Goal: Check status: Check status

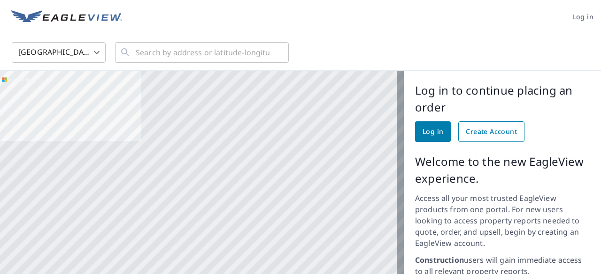
click at [472, 127] on span "Create Account" at bounding box center [490, 132] width 51 height 12
click at [503, 129] on span "Create Account" at bounding box center [490, 132] width 51 height 12
click at [415, 131] on link "Log in" at bounding box center [433, 132] width 36 height 21
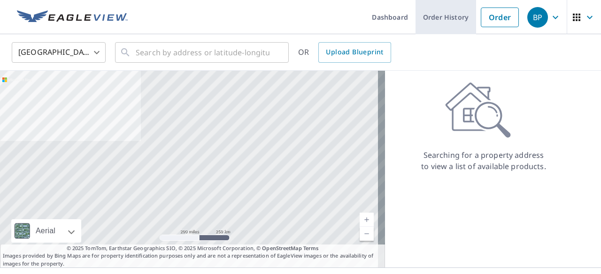
click at [430, 17] on link "Order History" at bounding box center [445, 17] width 61 height 34
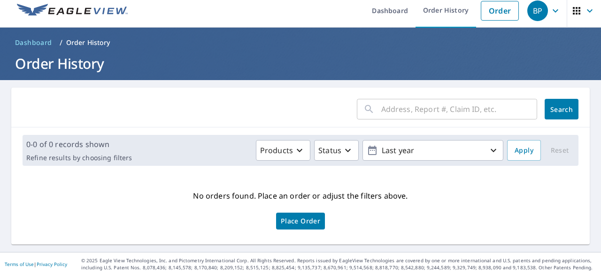
scroll to position [8, 0]
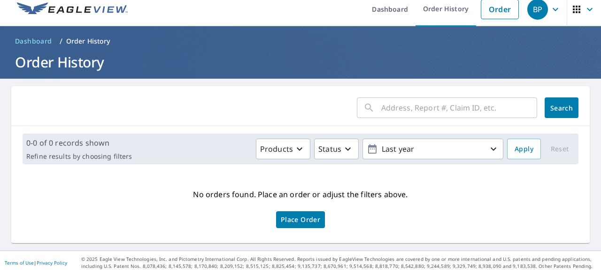
click at [428, 108] on input "text" at bounding box center [459, 108] width 156 height 26
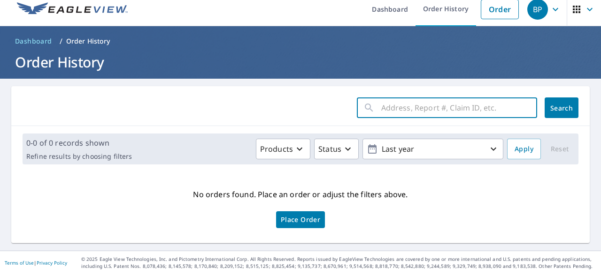
type input "${7*7}"
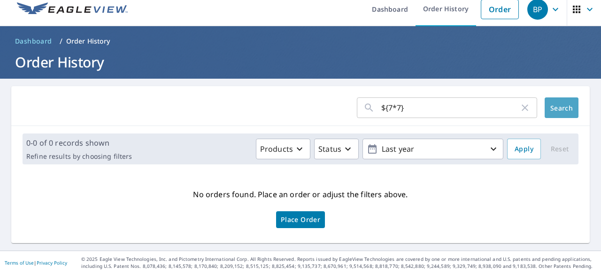
click at [557, 106] on span "Search" at bounding box center [561, 108] width 19 height 9
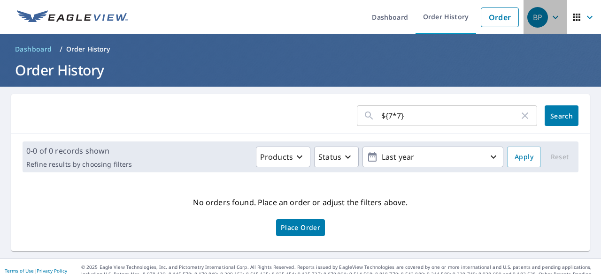
click at [533, 24] on div "BP" at bounding box center [537, 17] width 21 height 21
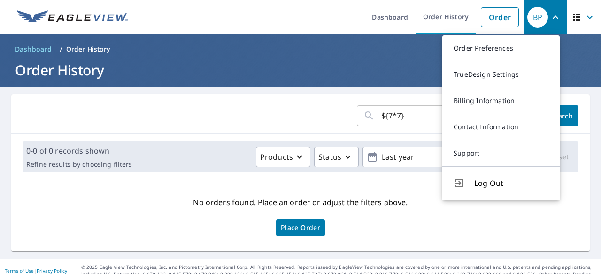
click at [139, 76] on h1 "Order History" at bounding box center [300, 70] width 578 height 19
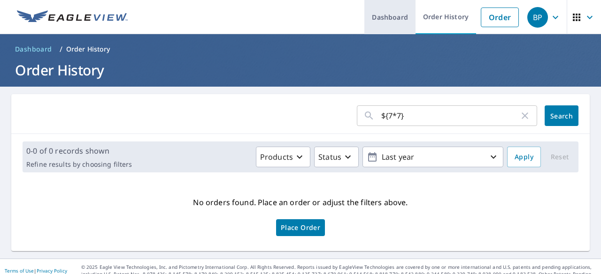
click at [386, 23] on link "Dashboard" at bounding box center [389, 17] width 51 height 34
click at [381, 18] on link "Dashboard" at bounding box center [389, 17] width 51 height 34
